Goal: Find specific page/section: Find specific page/section

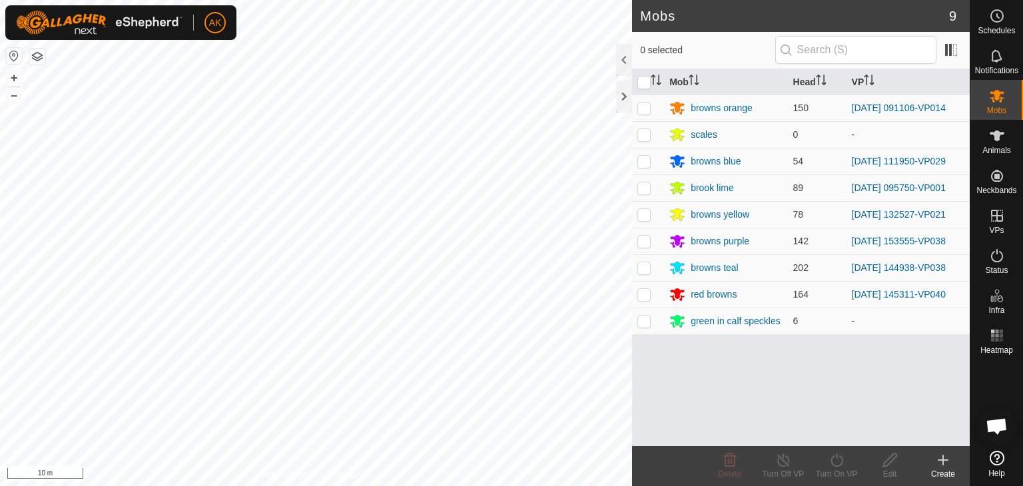
click at [40, 57] on button "button" at bounding box center [37, 57] width 16 height 16
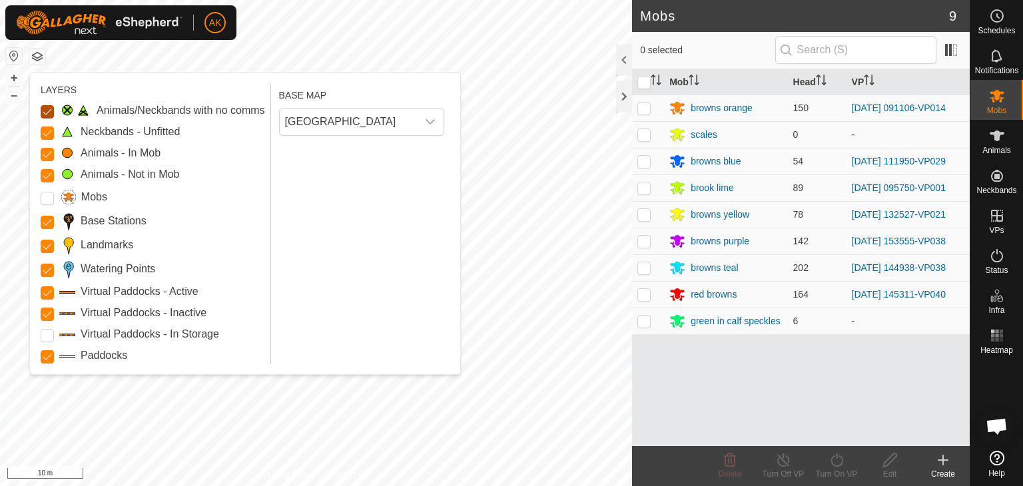
click at [47, 110] on Issue "Animals/Neckbands with no comms" at bounding box center [47, 111] width 13 height 13
